Goal: Task Accomplishment & Management: Use online tool/utility

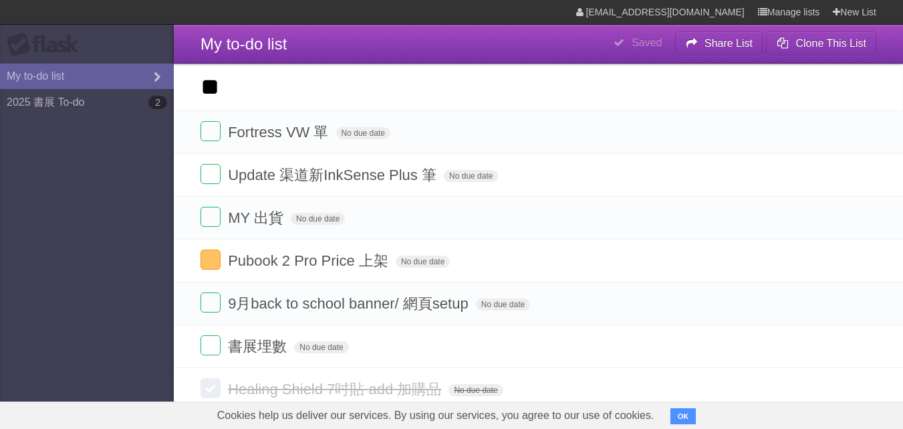
type input "**"
click input "*********" at bounding box center [0, 0] width 0 height 0
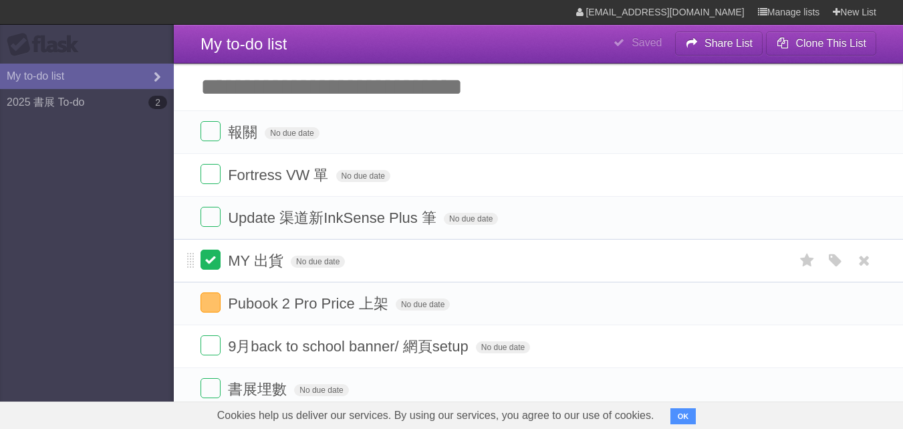
click at [210, 259] on label at bounding box center [211, 259] width 20 height 20
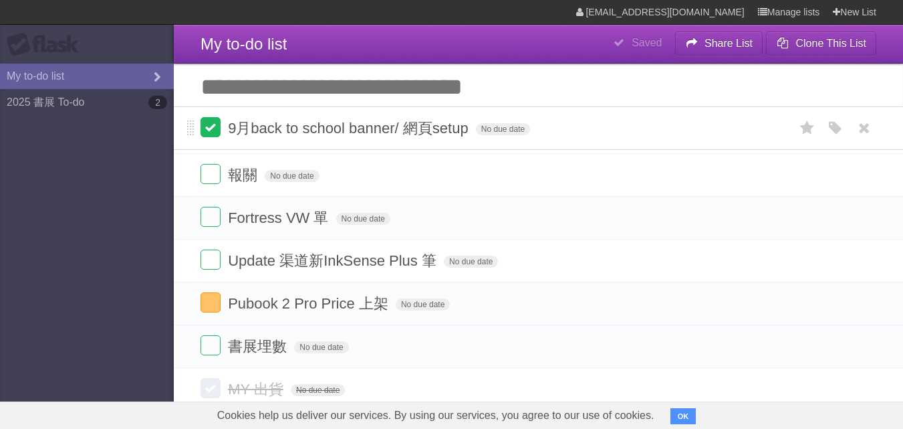
drag, startPoint x: 188, startPoint y: 305, endPoint x: 207, endPoint y: 128, distance: 177.5
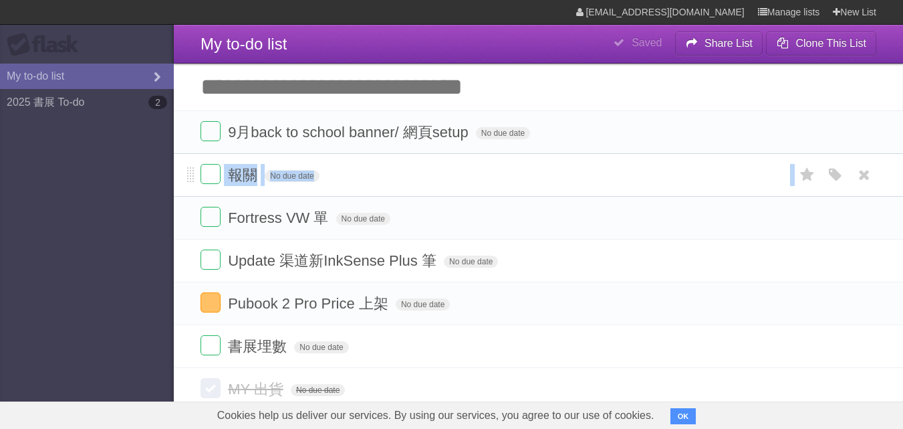
drag, startPoint x: 189, startPoint y: 211, endPoint x: 199, endPoint y: 161, distance: 50.4
click at [199, 161] on ul "9月back to school banner/ 網頁setup No due date White Red Blue Green Purple Orange…" at bounding box center [539, 238] width 730 height 257
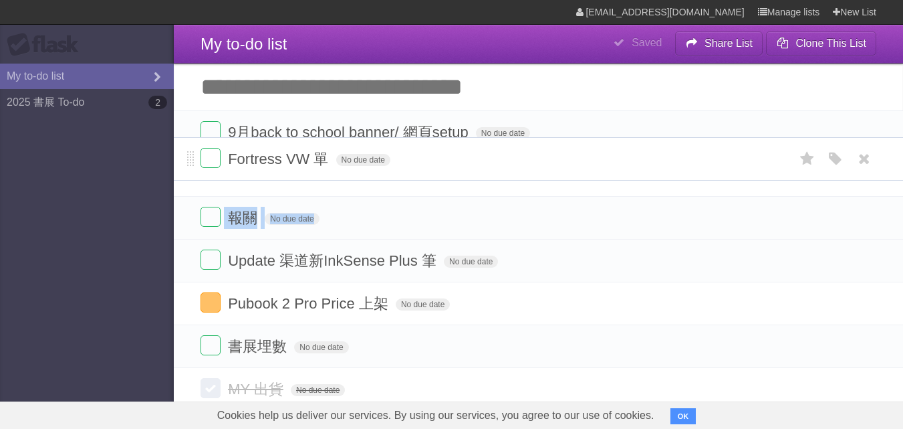
drag, startPoint x: 192, startPoint y: 199, endPoint x: 197, endPoint y: 158, distance: 41.7
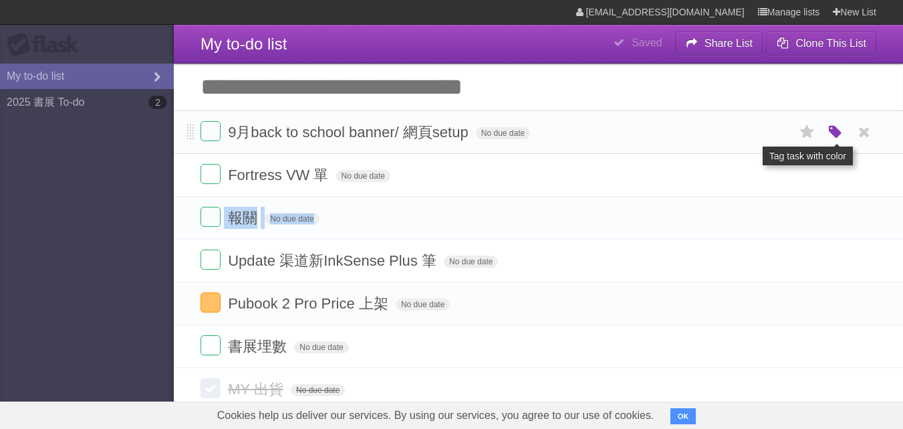
click at [835, 132] on icon "button" at bounding box center [836, 132] width 19 height 17
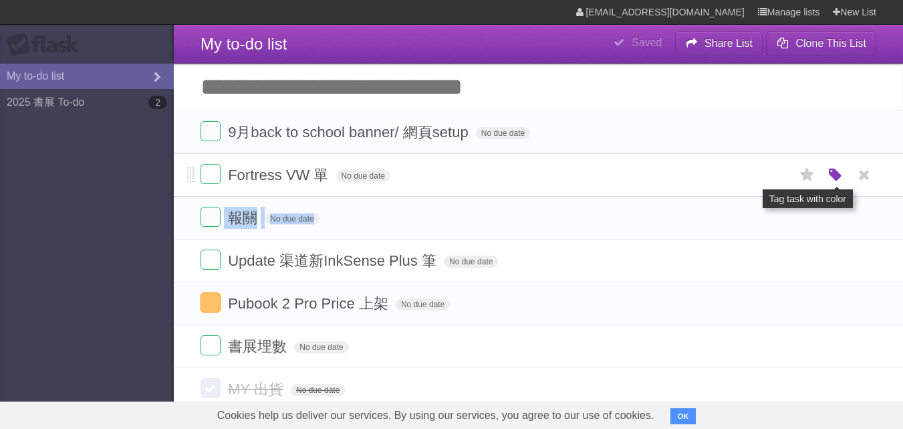
click at [839, 175] on icon "button" at bounding box center [836, 175] width 19 height 17
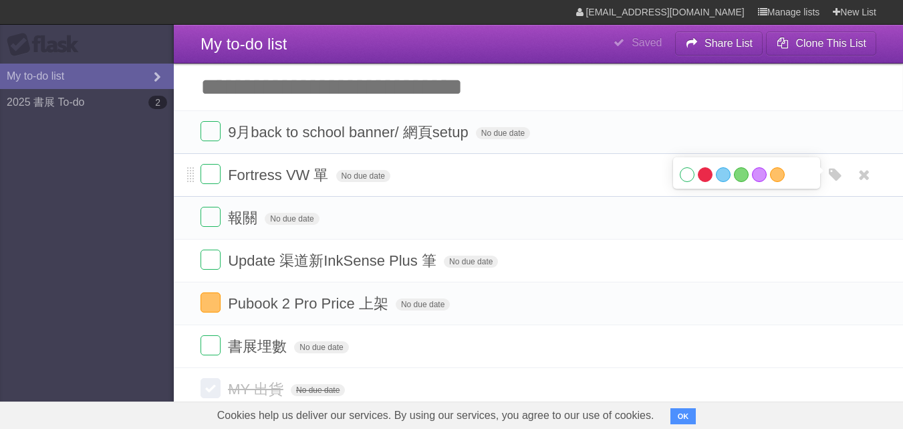
click at [707, 179] on label "Red" at bounding box center [705, 174] width 15 height 15
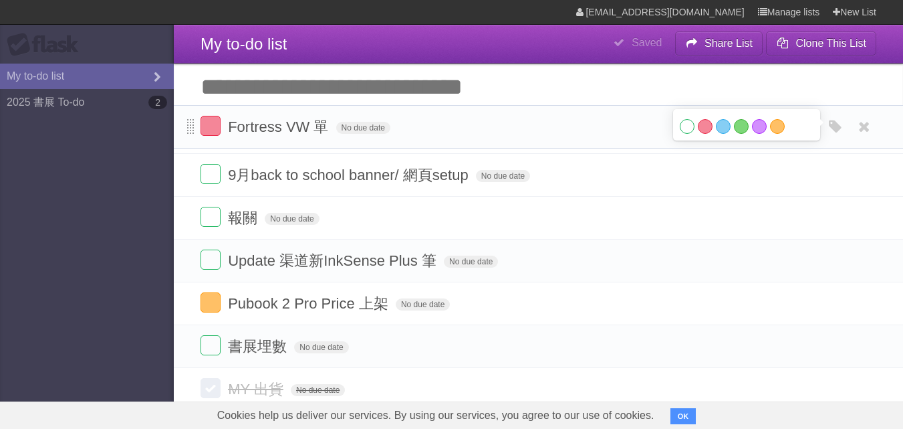
drag, startPoint x: 189, startPoint y: 170, endPoint x: 192, endPoint y: 120, distance: 49.6
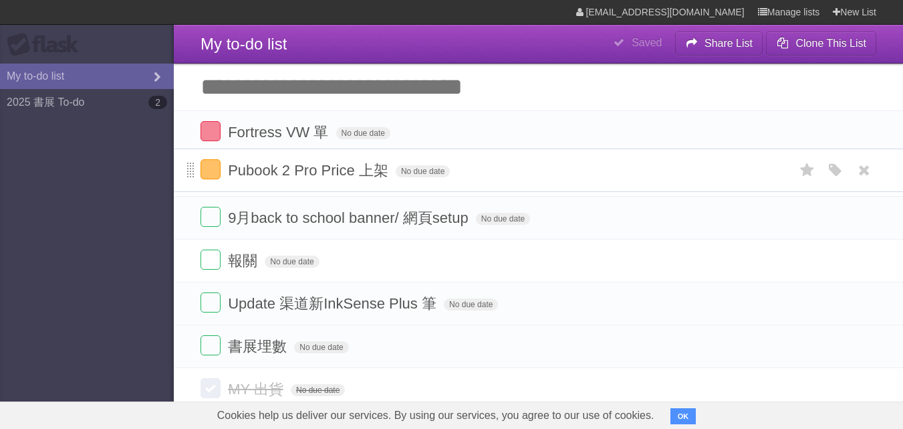
drag, startPoint x: 189, startPoint y: 302, endPoint x: 193, endPoint y: 168, distance: 134.5
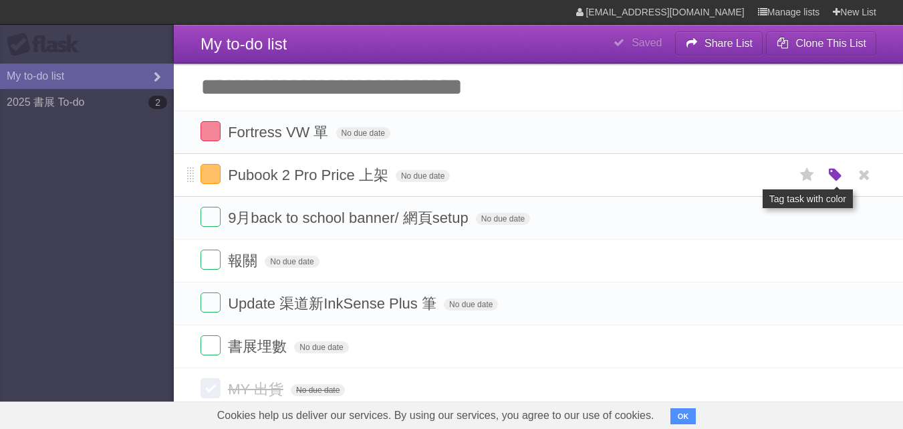
click at [830, 180] on icon "button" at bounding box center [836, 175] width 19 height 17
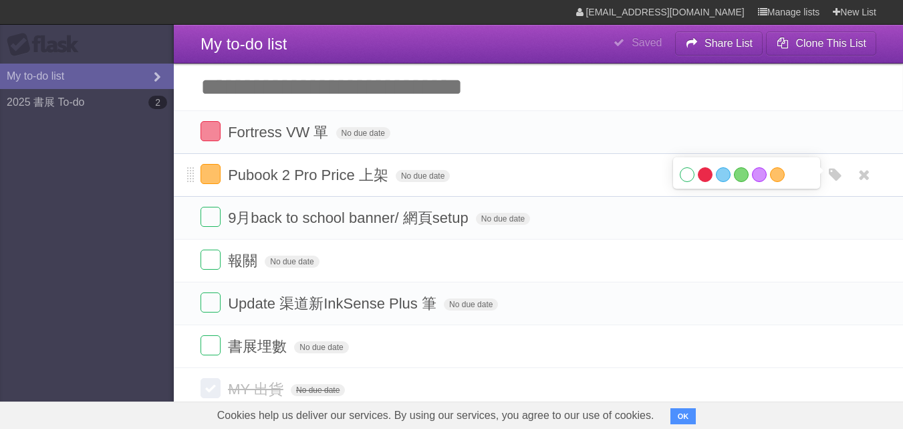
click at [704, 177] on label "Red" at bounding box center [705, 174] width 15 height 15
click at [139, 245] on aside "Flask My to-do list 2025 書展 To-do 2" at bounding box center [87, 214] width 174 height 429
